Goal: Task Accomplishment & Management: Manage account settings

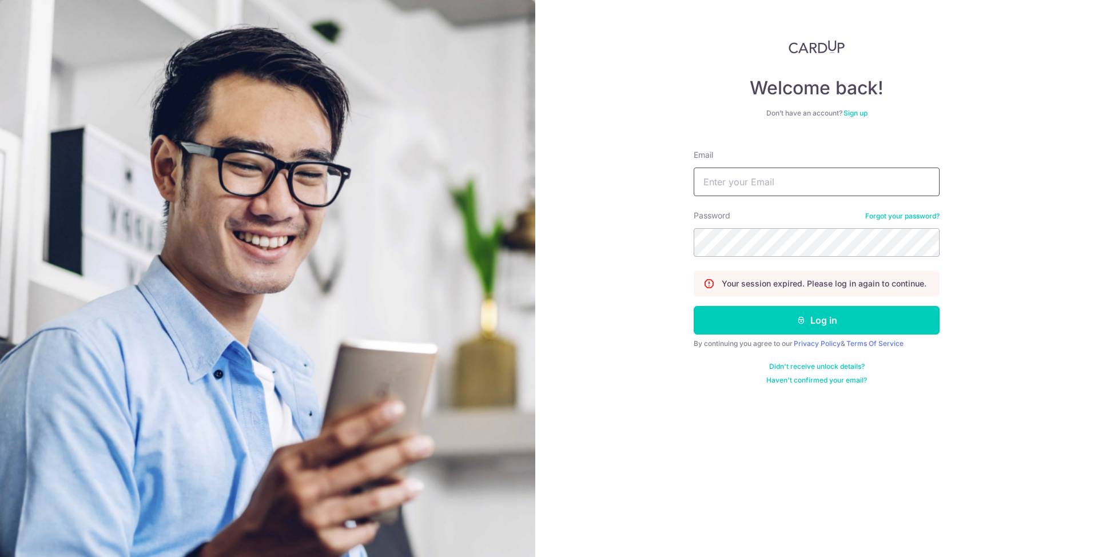
click at [745, 181] on input "Email" at bounding box center [817, 182] width 246 height 29
type input "[EMAIL_ADDRESS][DOMAIN_NAME]"
click at [694, 306] on button "Log in" at bounding box center [817, 320] width 246 height 29
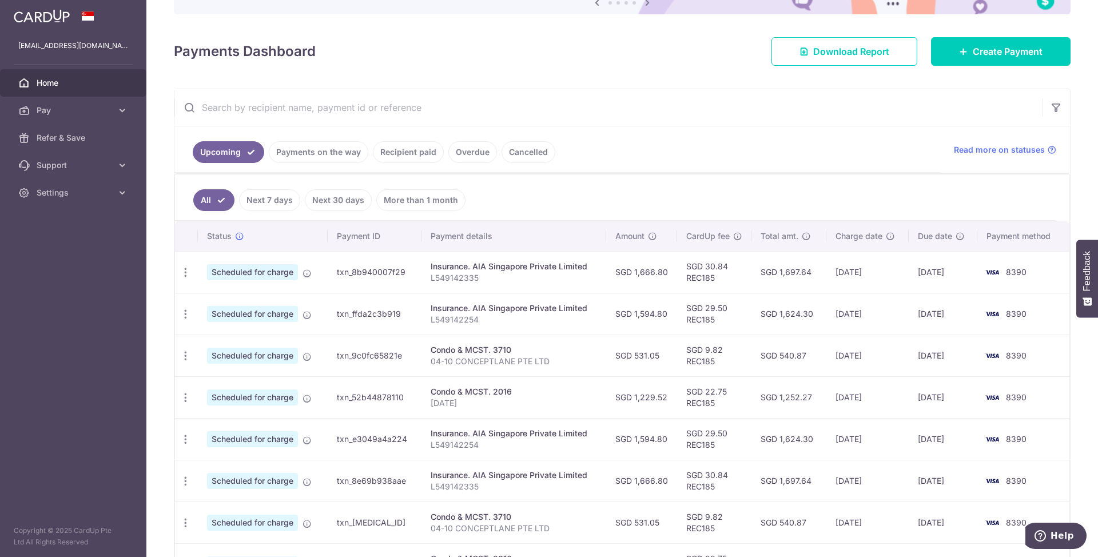
scroll to position [216, 0]
